Goal: Find specific page/section: Locate a particular part of the current website

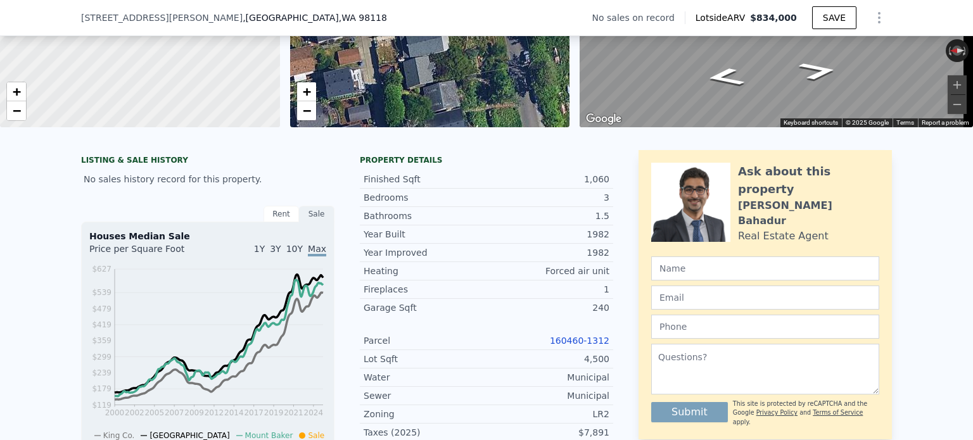
scroll to position [193, 0]
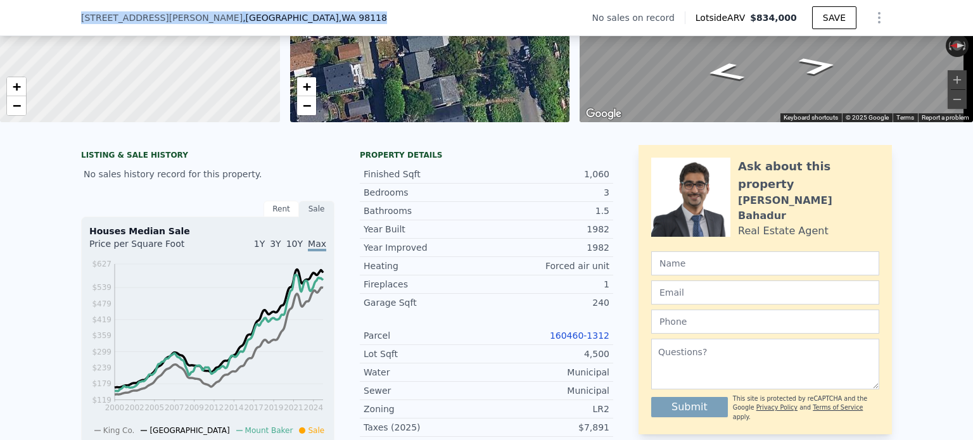
drag, startPoint x: 223, startPoint y: 20, endPoint x: 58, endPoint y: 20, distance: 164.7
click at [58, 20] on div "4207 Letitia Ave S , Seattle , WA 98118 No sales on record Lotside ARV $834,000…" at bounding box center [486, 18] width 973 height 36
copy div "4207 Letitia Ave S , Seattle , WA 98118"
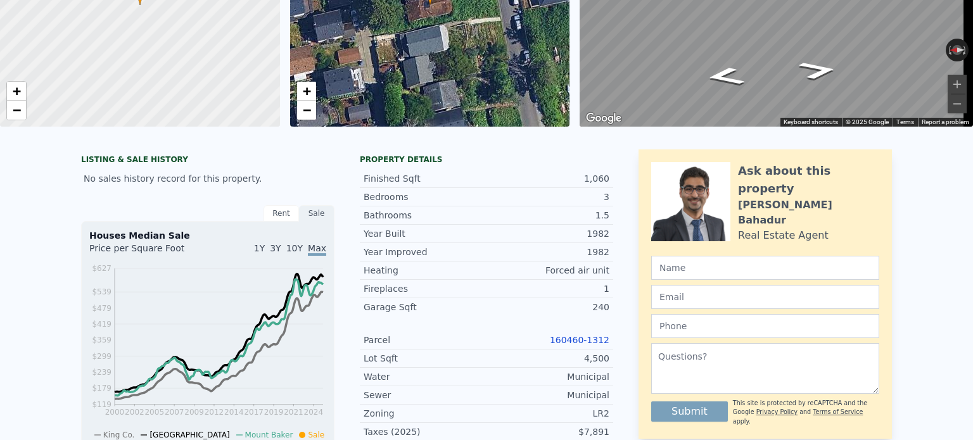
scroll to position [0, 0]
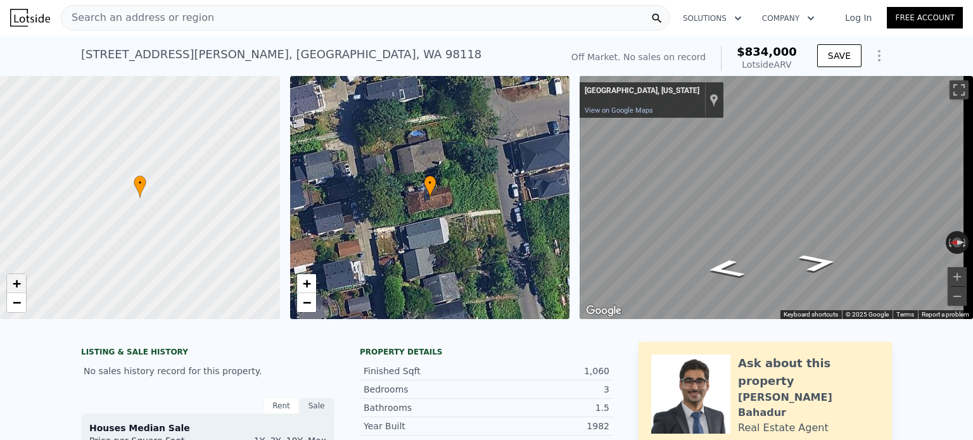
click at [20, 281] on span "+" at bounding box center [17, 284] width 8 height 16
drag, startPoint x: 112, startPoint y: 269, endPoint x: 124, endPoint y: 271, distance: 12.7
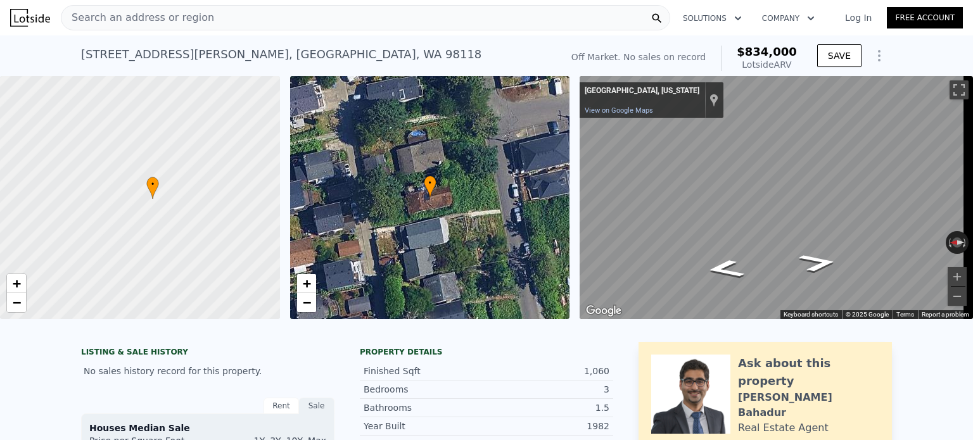
click at [124, 271] on div at bounding box center [140, 198] width 336 height 292
click at [16, 281] on span "+" at bounding box center [17, 284] width 8 height 16
drag, startPoint x: 246, startPoint y: 234, endPoint x: 196, endPoint y: 258, distance: 55.0
click at [196, 258] on div at bounding box center [140, 198] width 336 height 292
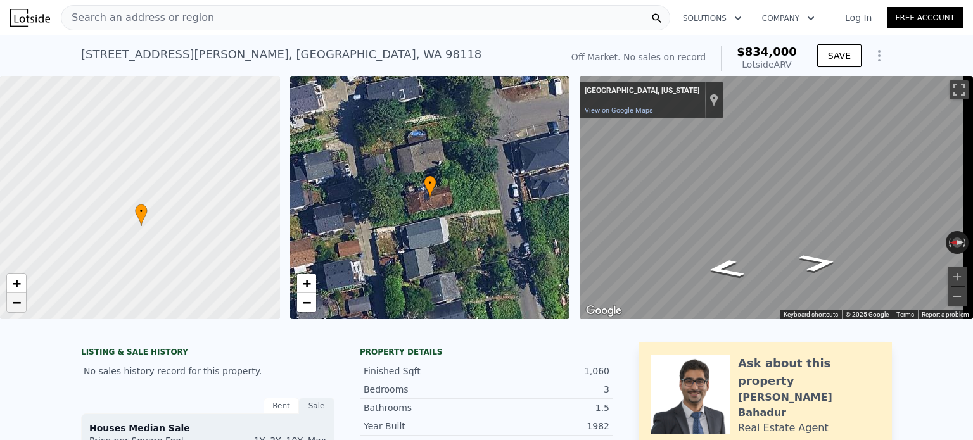
click at [14, 306] on span "−" at bounding box center [17, 303] width 8 height 16
click at [14, 280] on span "+" at bounding box center [17, 284] width 8 height 16
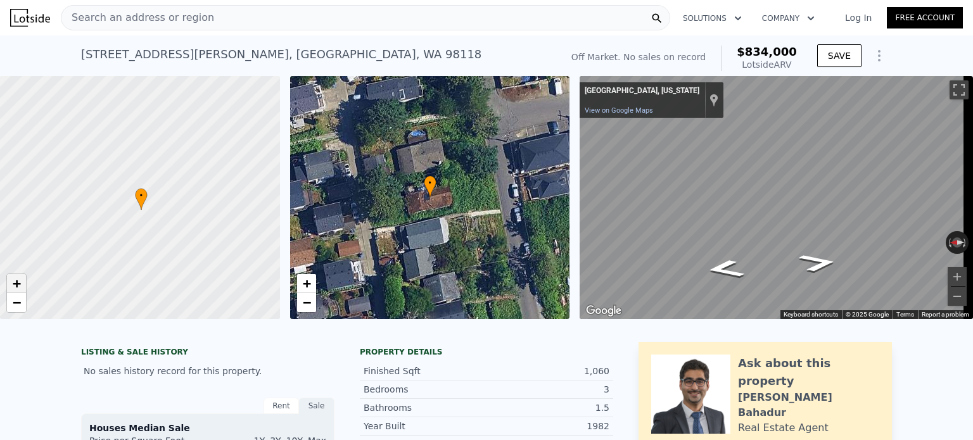
click at [14, 280] on span "+" at bounding box center [17, 284] width 8 height 16
click at [950, 89] on button "Toggle fullscreen view" at bounding box center [959, 89] width 19 height 19
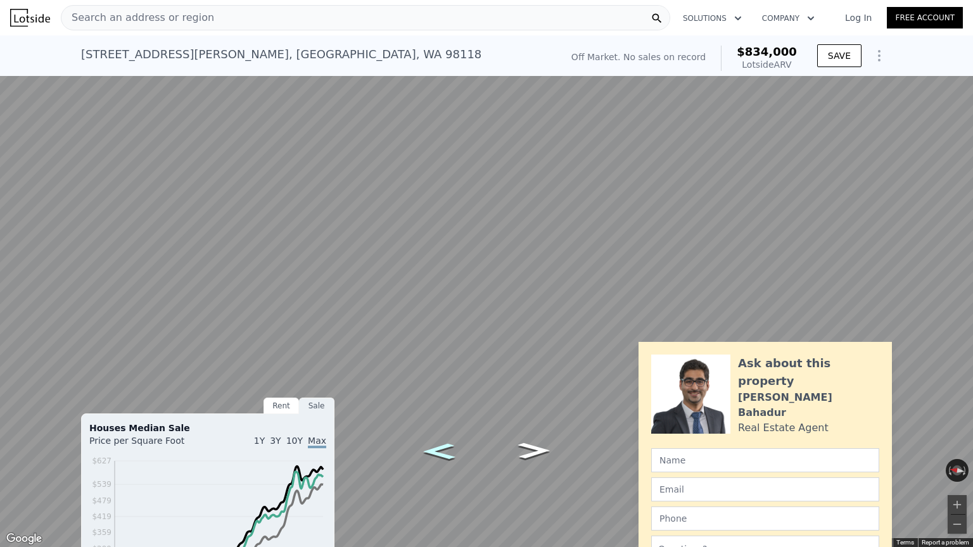
click at [445, 440] on icon "Go North" at bounding box center [438, 451] width 59 height 23
click at [952, 440] on button "Zoom in" at bounding box center [957, 504] width 19 height 19
click at [445, 440] on icon "Go North" at bounding box center [452, 449] width 94 height 29
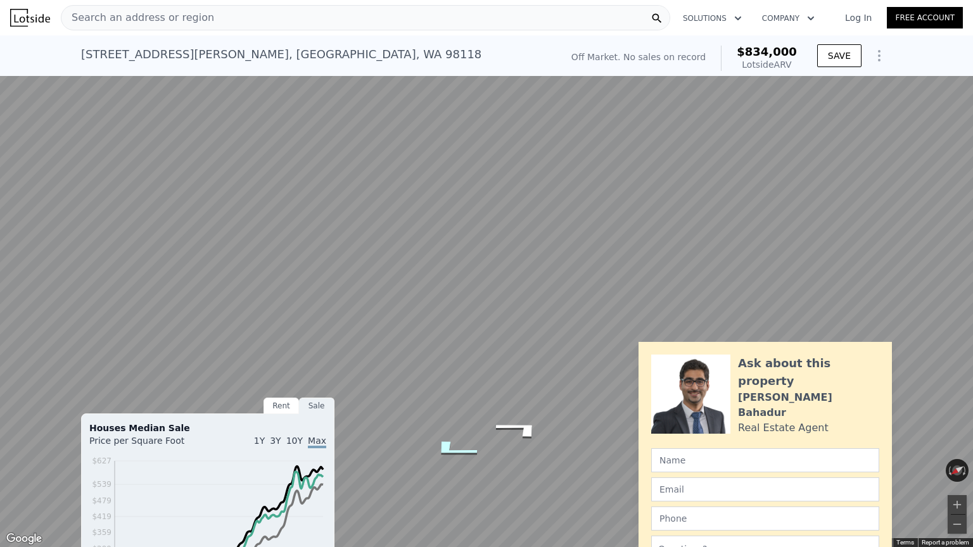
click at [445, 440] on icon "Go North" at bounding box center [452, 449] width 94 height 29
click at [531, 426] on icon "Go South" at bounding box center [525, 429] width 91 height 30
click at [527, 420] on icon "Go South" at bounding box center [524, 424] width 92 height 30
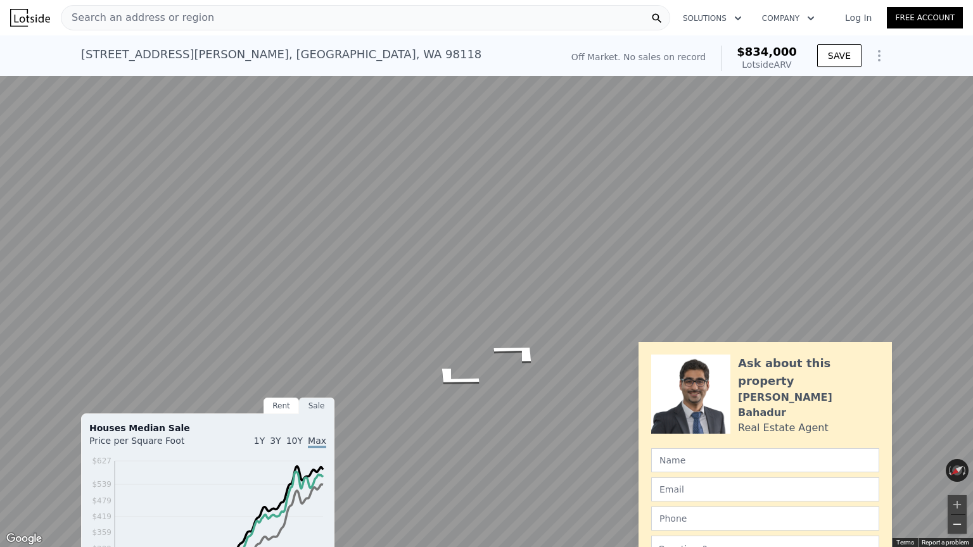
click at [960, 440] on button "Zoom out" at bounding box center [957, 524] width 19 height 19
click at [542, 352] on icon "Go South" at bounding box center [529, 348] width 85 height 35
click at [958, 18] on button "Toggle fullscreen view" at bounding box center [959, 13] width 19 height 19
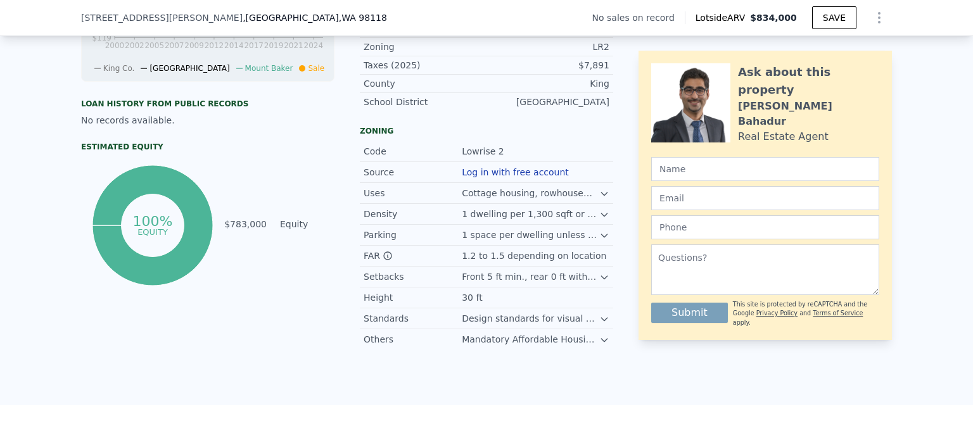
scroll to position [258, 0]
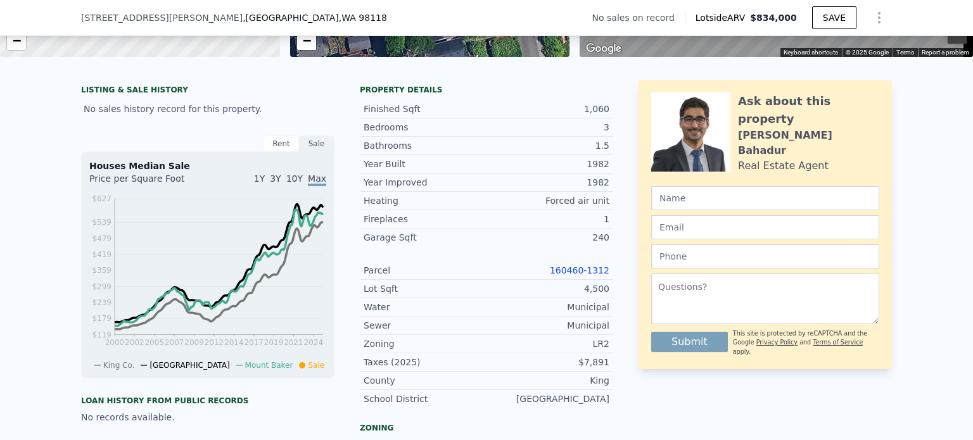
click at [590, 276] on link "160460-1312" at bounding box center [580, 270] width 60 height 10
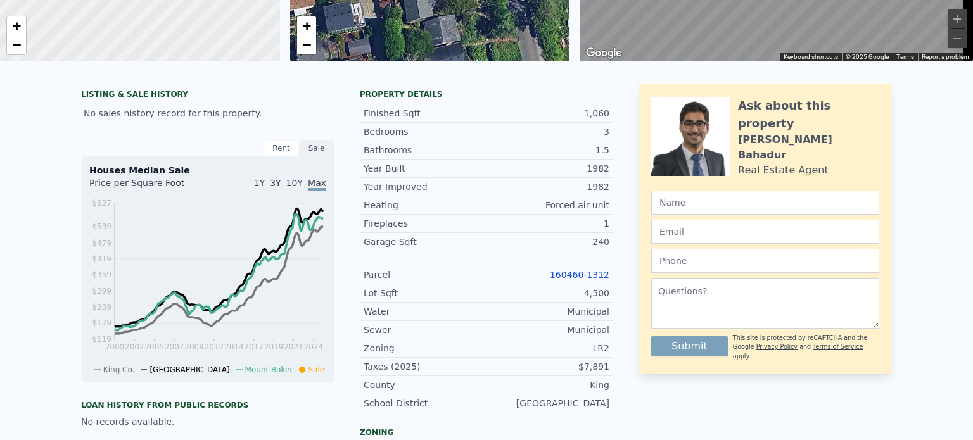
scroll to position [0, 0]
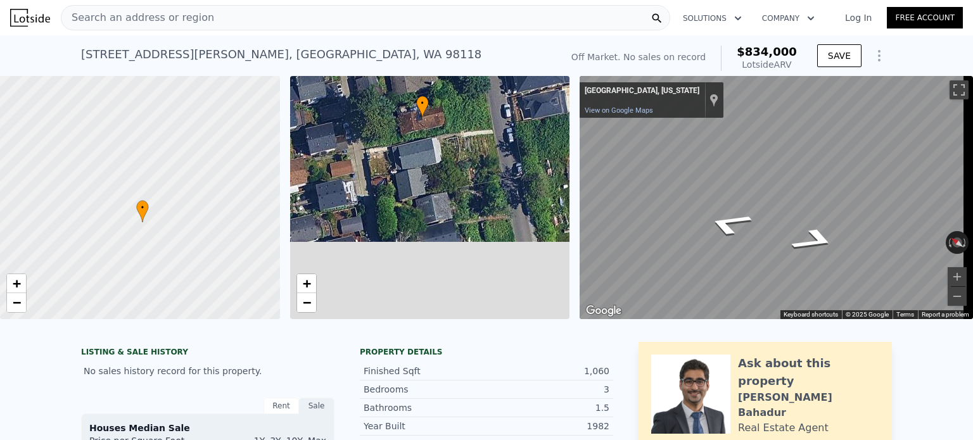
drag, startPoint x: 488, startPoint y: 186, endPoint x: 481, endPoint y: 106, distance: 80.2
click at [481, 106] on div "• + −" at bounding box center [430, 197] width 280 height 243
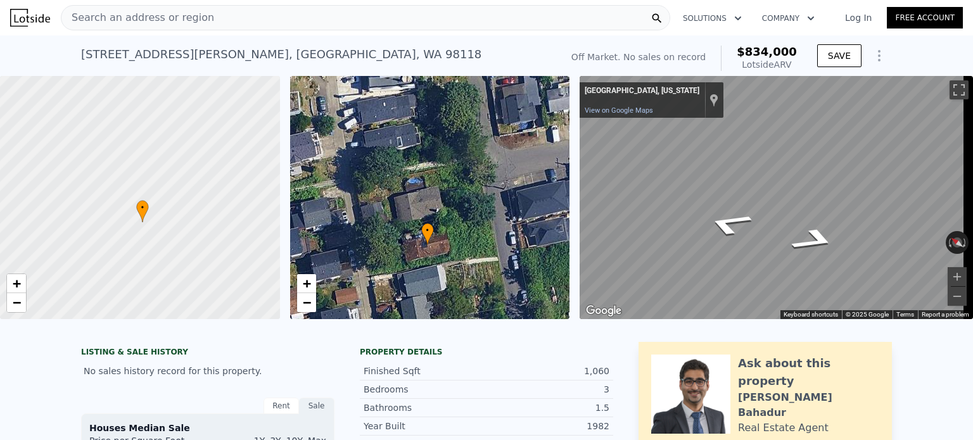
drag, startPoint x: 480, startPoint y: 158, endPoint x: 485, endPoint y: 286, distance: 127.4
click at [485, 286] on div "• + −" at bounding box center [430, 197] width 280 height 243
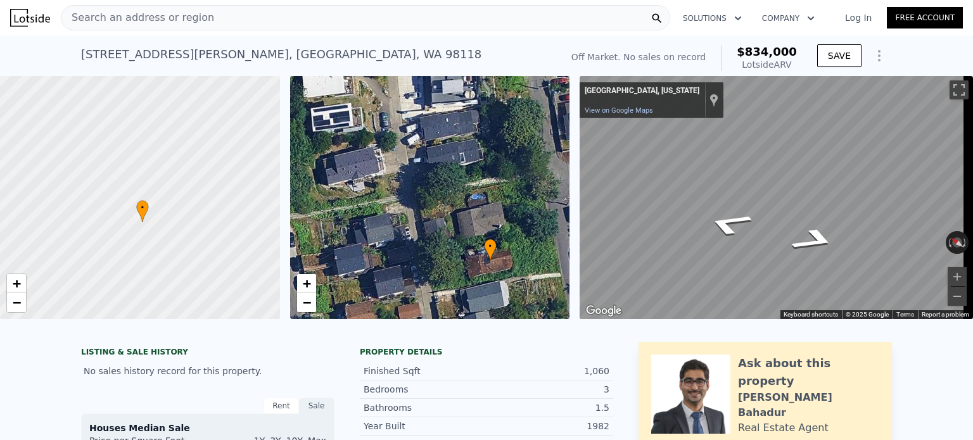
click at [584, 215] on div "• + − • + − ← Move left → Move right ↑ Move up ↓ Move down + Zoom in - Zoom out…" at bounding box center [486, 197] width 973 height 243
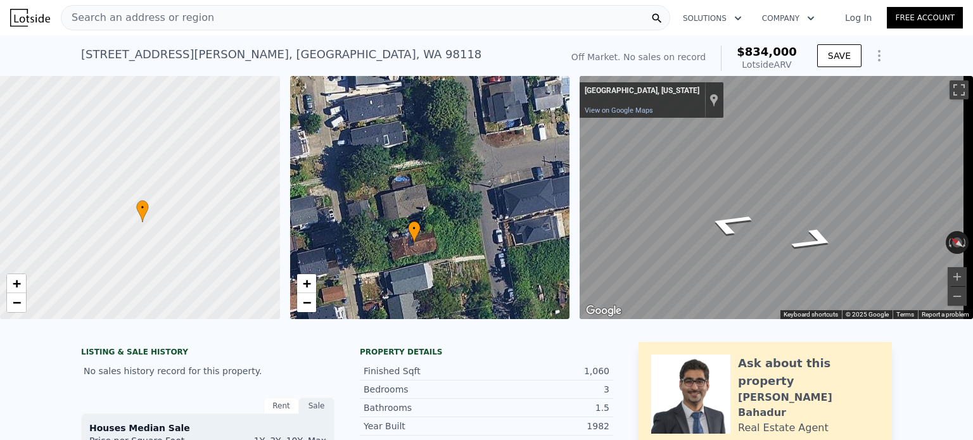
drag, startPoint x: 504, startPoint y: 267, endPoint x: 428, endPoint y: 249, distance: 78.1
click at [428, 249] on div "• + −" at bounding box center [430, 197] width 280 height 243
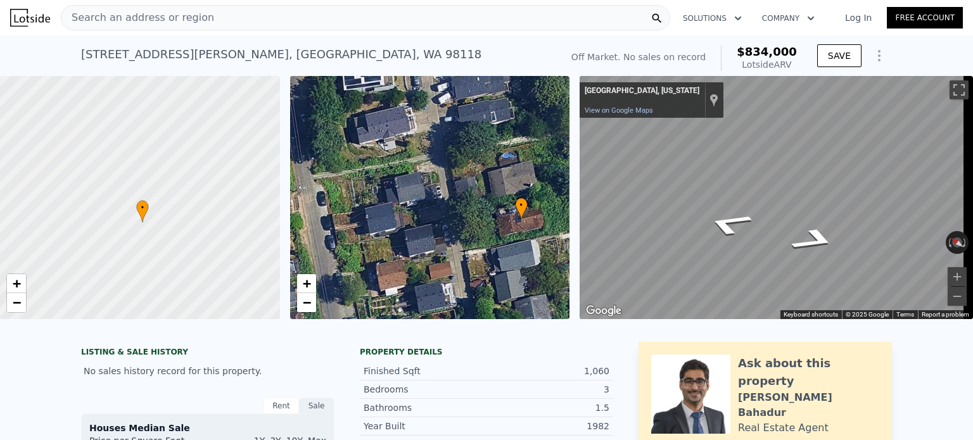
drag, startPoint x: 352, startPoint y: 169, endPoint x: 459, endPoint y: 145, distance: 109.6
click at [459, 145] on div "• + −" at bounding box center [430, 197] width 280 height 243
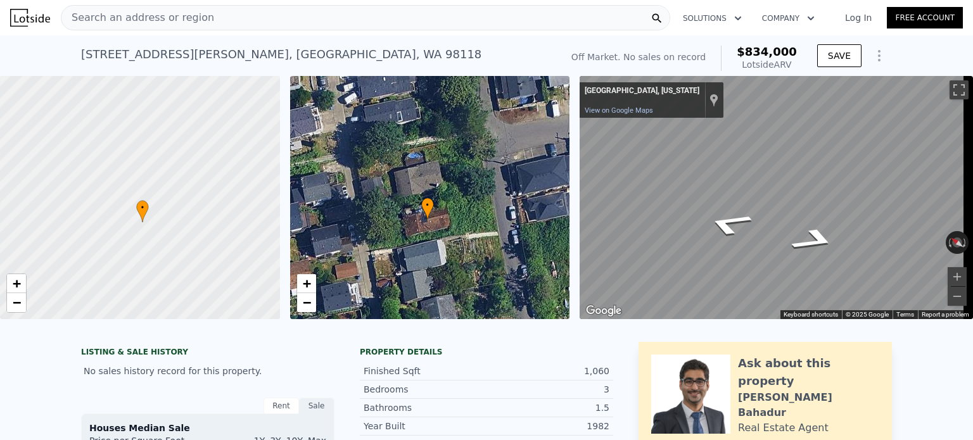
drag, startPoint x: 450, startPoint y: 241, endPoint x: 357, endPoint y: 241, distance: 93.8
click at [357, 241] on div "• + −" at bounding box center [430, 197] width 280 height 243
click at [955, 81] on button "Toggle fullscreen view" at bounding box center [959, 89] width 19 height 19
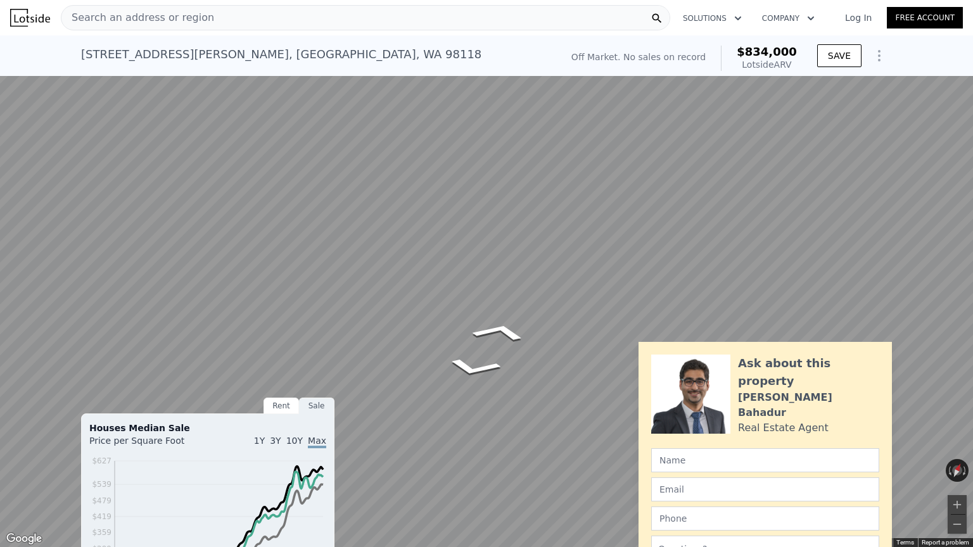
click at [972, 241] on html "Search an address or region Solutions Company Open main menu Log In Free Accoun…" at bounding box center [486, 273] width 973 height 547
click at [960, 10] on button "Toggle fullscreen view" at bounding box center [959, 13] width 19 height 19
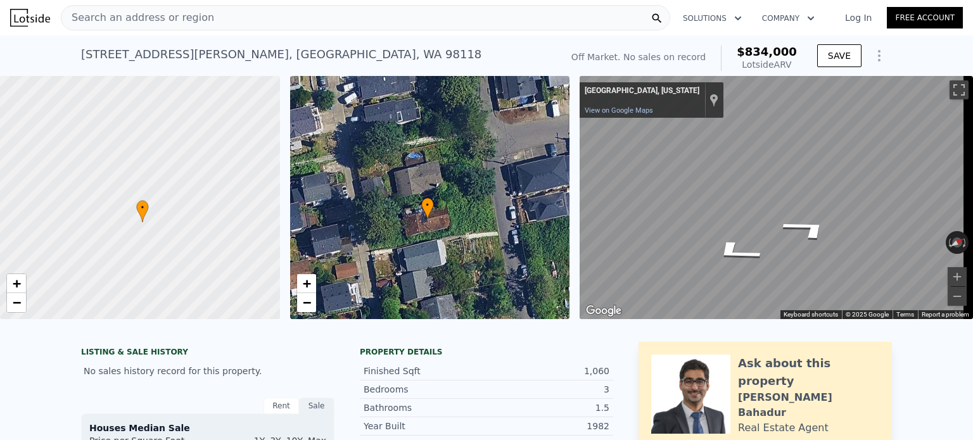
click at [972, 207] on html "Search an address or region Solutions Company Open main menu Log In Free Accoun…" at bounding box center [486, 220] width 973 height 440
drag, startPoint x: 947, startPoint y: 91, endPoint x: 947, endPoint y: 167, distance: 76.7
click at [950, 91] on button "Toggle fullscreen view" at bounding box center [959, 89] width 19 height 19
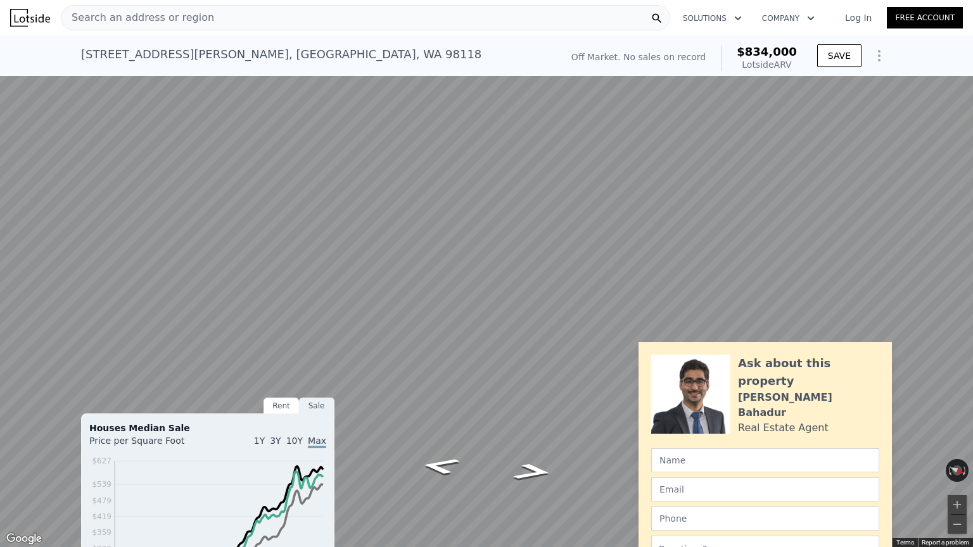
click at [972, 340] on html "Search an address or region Solutions Company Open main menu Log In Free Accoun…" at bounding box center [486, 273] width 973 height 547
click at [441, 440] on icon "Go South" at bounding box center [440, 466] width 72 height 25
click at [533, 386] on icon "Go North" at bounding box center [534, 387] width 60 height 27
click at [533, 386] on icon "Go North" at bounding box center [534, 387] width 61 height 27
click at [0, 174] on html "Search an address or region Solutions Company Open main menu Log In Free Accoun…" at bounding box center [486, 273] width 973 height 547
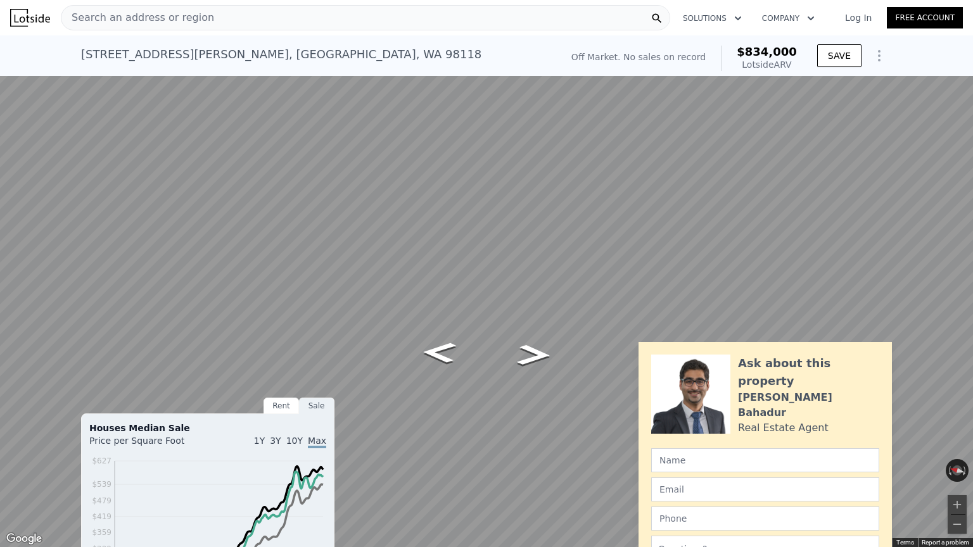
click at [959, 15] on button "Toggle fullscreen view" at bounding box center [959, 13] width 19 height 19
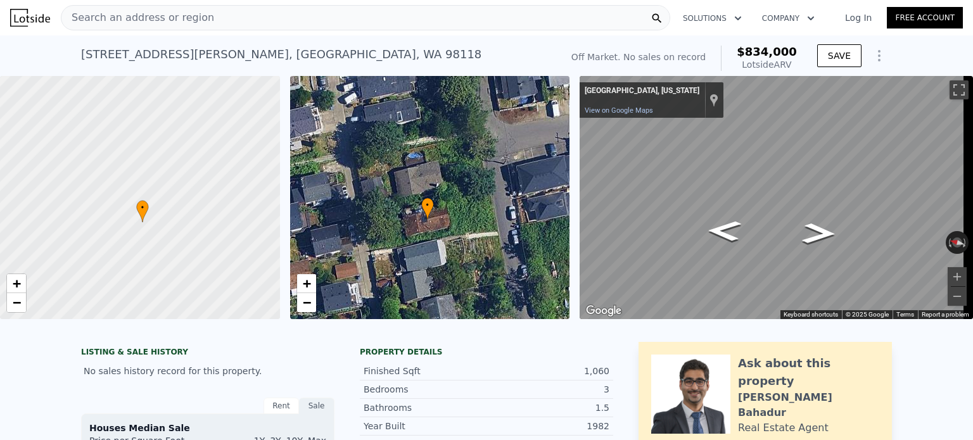
click at [426, 5] on div "Search an address or region" at bounding box center [365, 17] width 609 height 25
